Goal: Find specific page/section: Find specific page/section

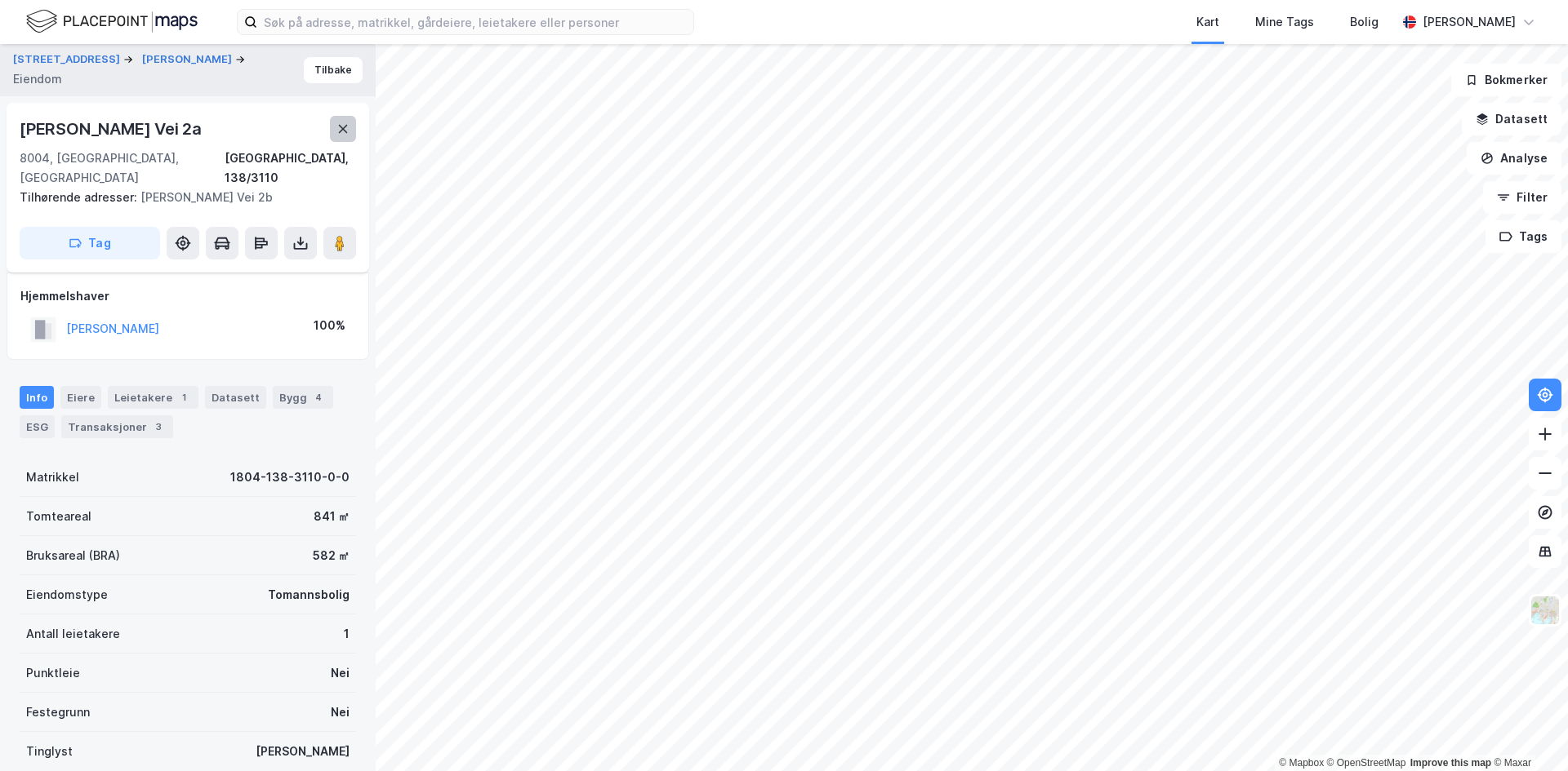
scroll to position [106, 0]
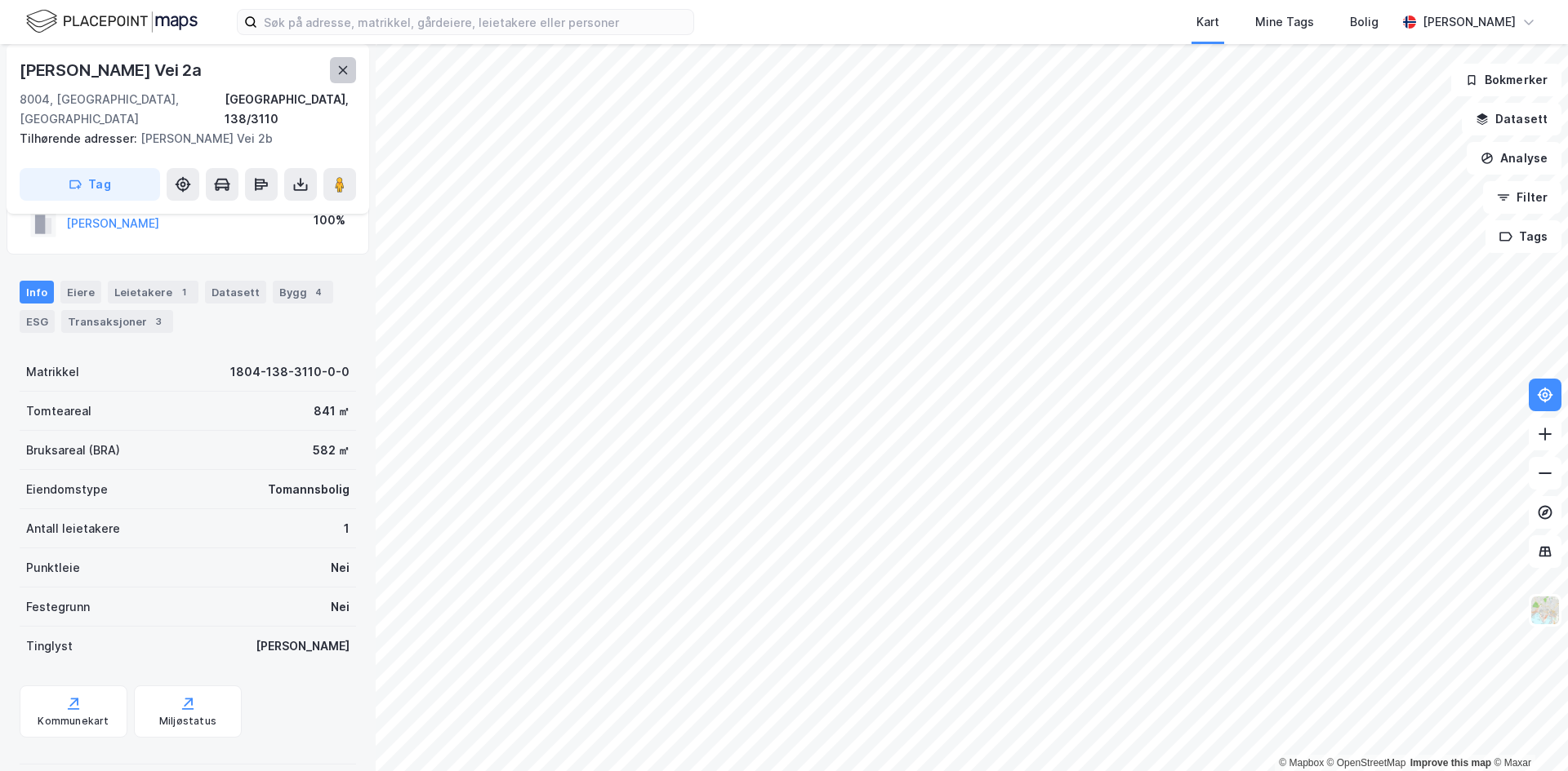
click at [340, 77] on button at bounding box center [343, 70] width 26 height 26
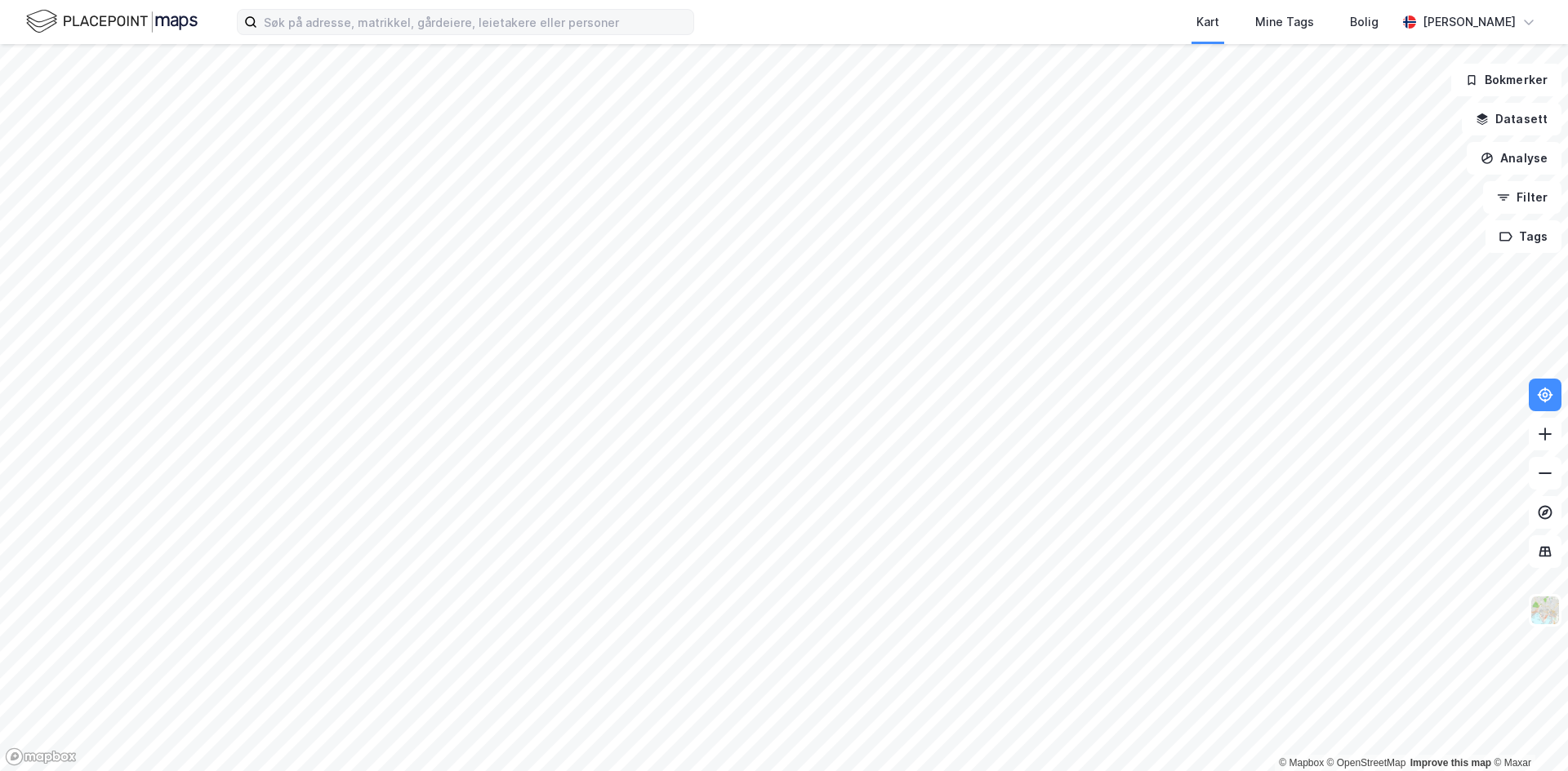
click at [333, 35] on div "Kart Mine Tags Bolig [PERSON_NAME]" at bounding box center [784, 22] width 1568 height 44
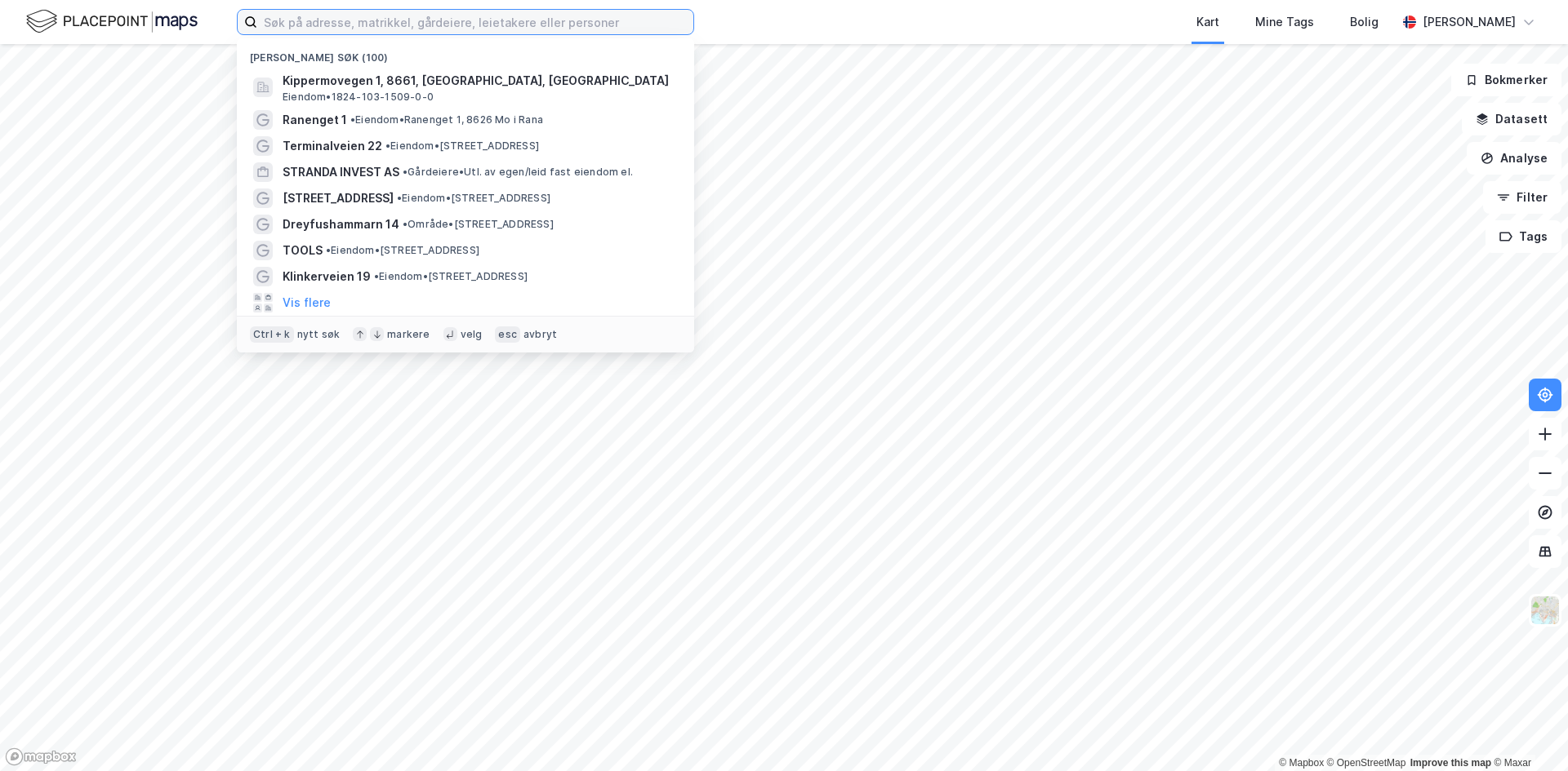
click at [334, 25] on input at bounding box center [475, 22] width 436 height 25
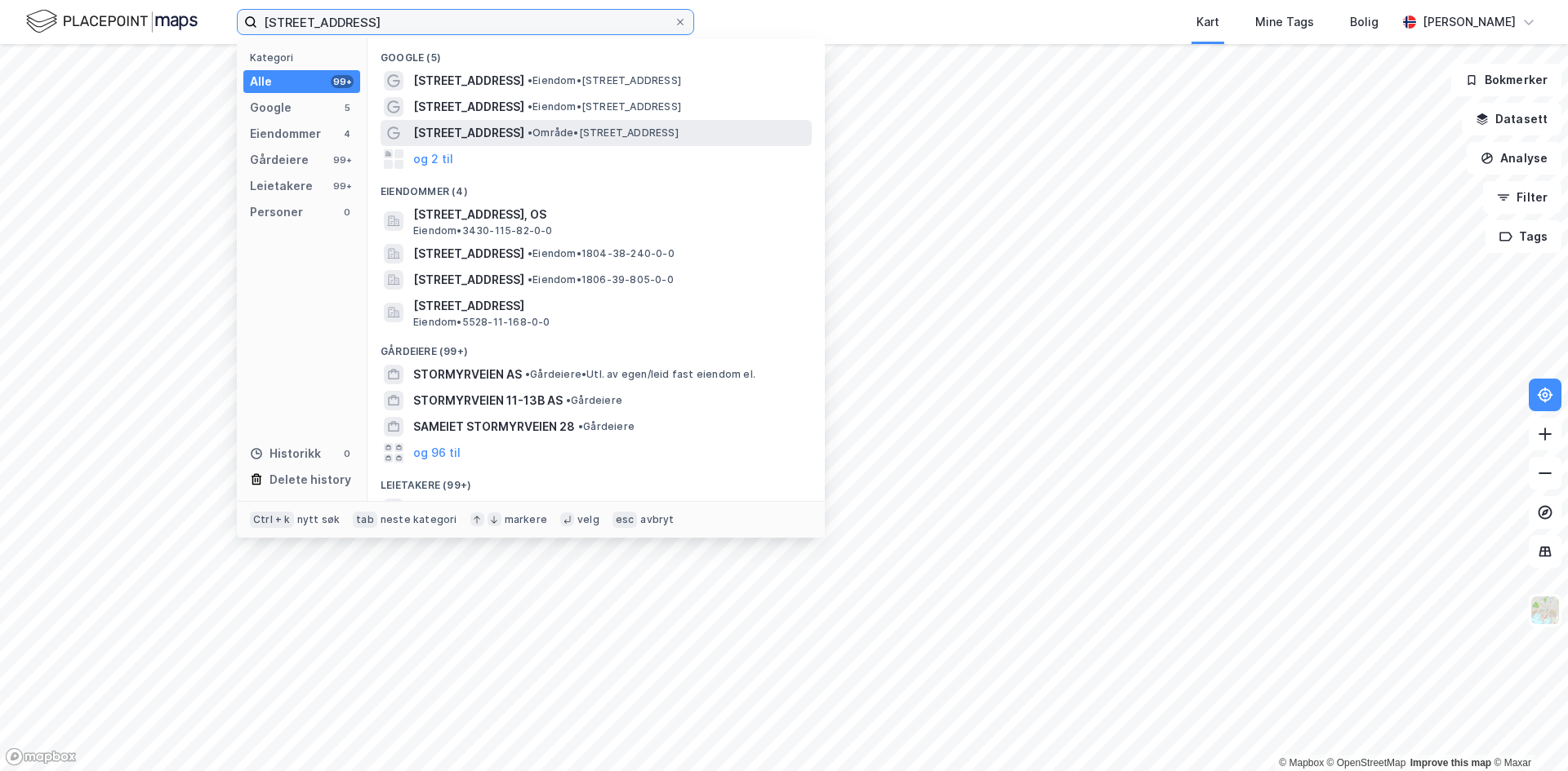
type input "[STREET_ADDRESS]"
click at [459, 130] on span "[STREET_ADDRESS]" at bounding box center [469, 132] width 111 height 19
click at [403, 26] on input "[STREET_ADDRESS]" at bounding box center [465, 22] width 417 height 25
click at [462, 131] on span "[STREET_ADDRESS]" at bounding box center [469, 132] width 111 height 19
